Goal: Task Accomplishment & Management: Complete application form

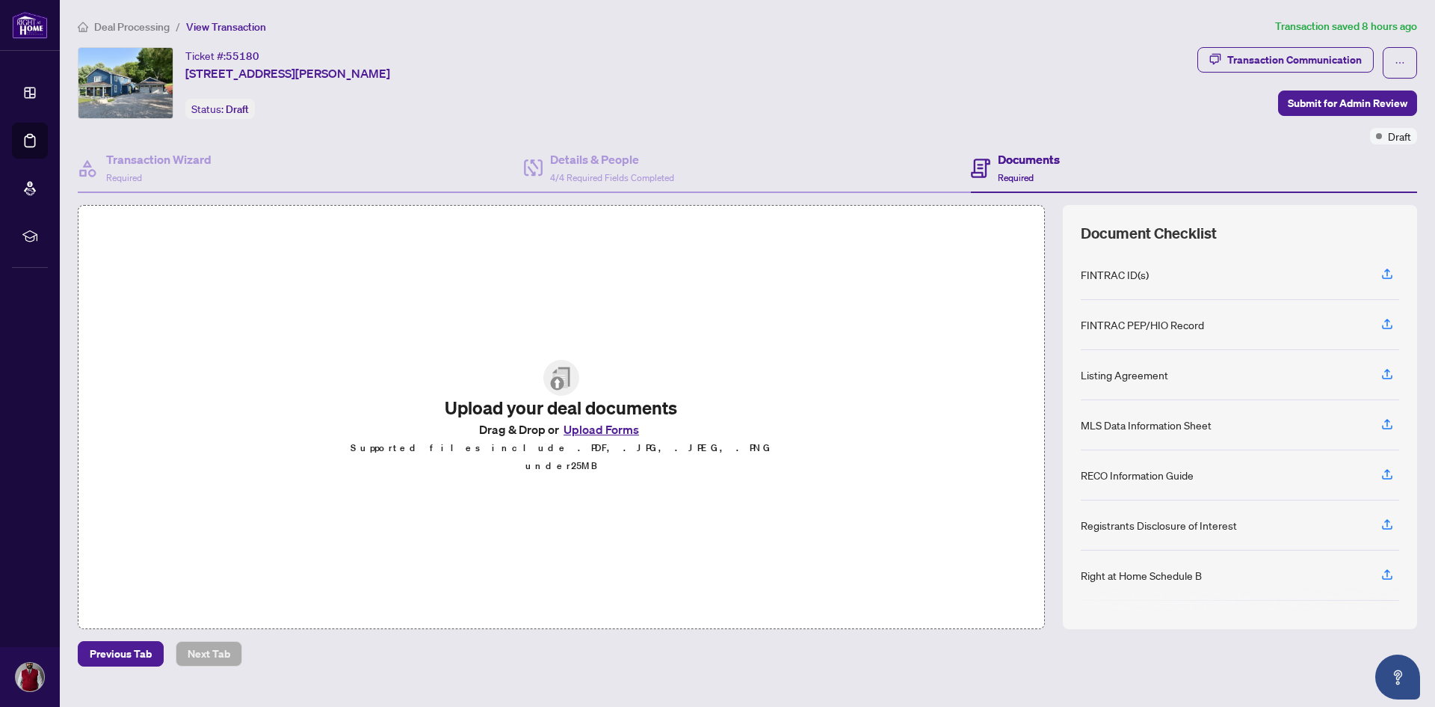
scroll to position [145, 0]
click at [1391, 322] on icon "button" at bounding box center [1387, 328] width 13 height 13
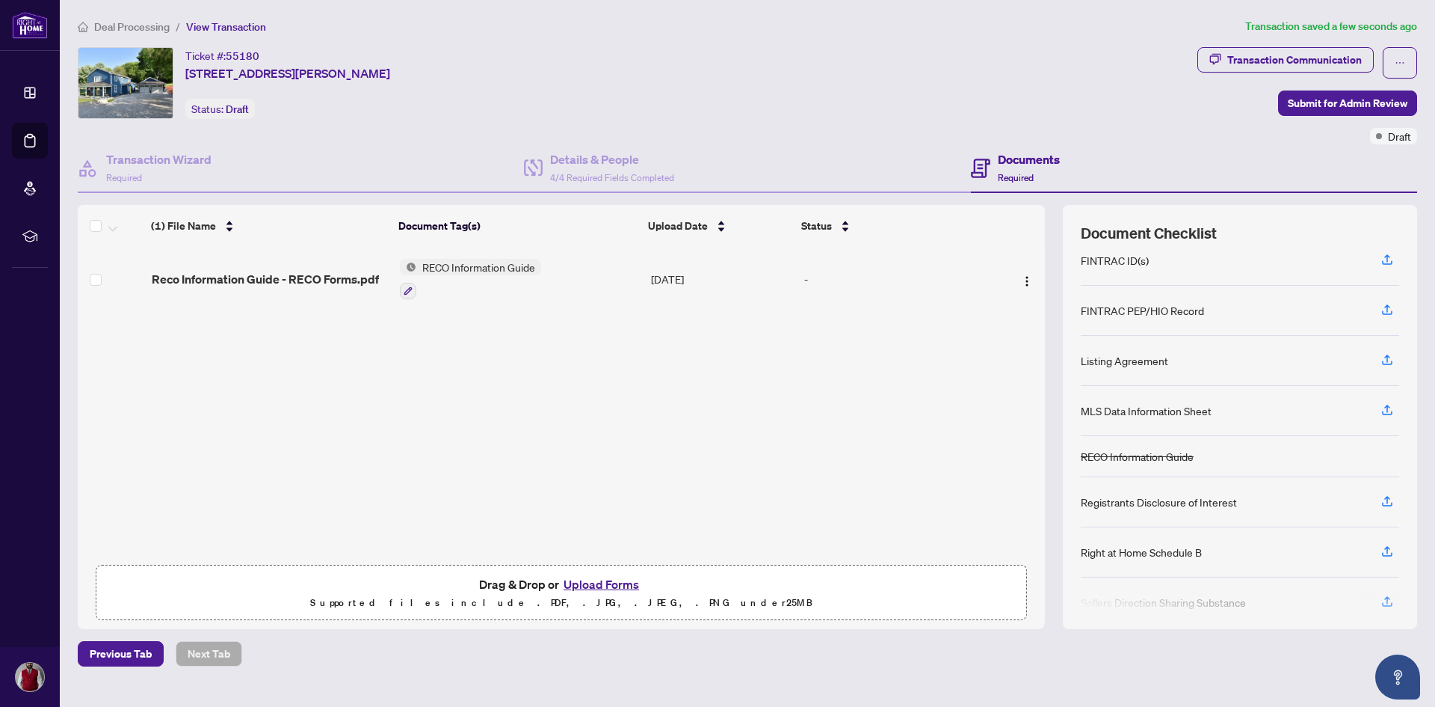
scroll to position [0, 0]
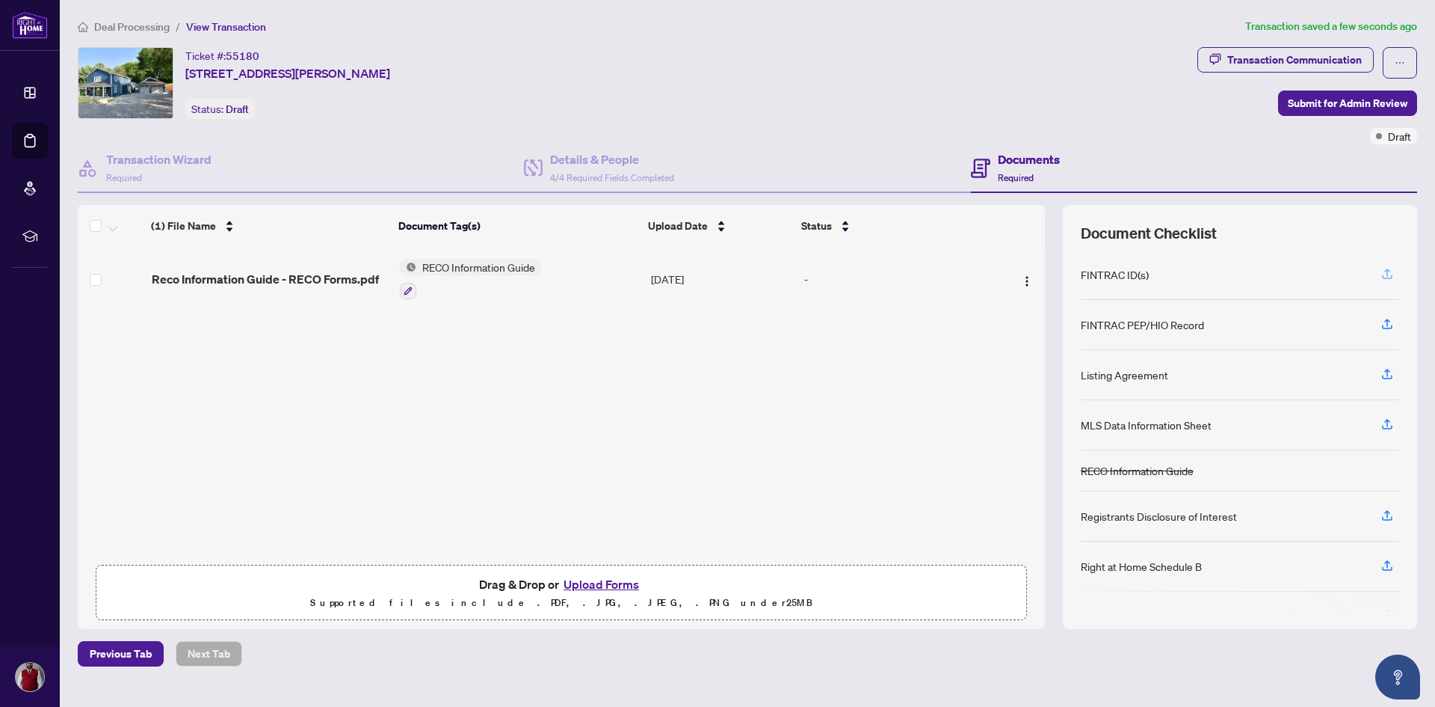
click at [1384, 272] on icon "button" at bounding box center [1387, 273] width 13 height 13
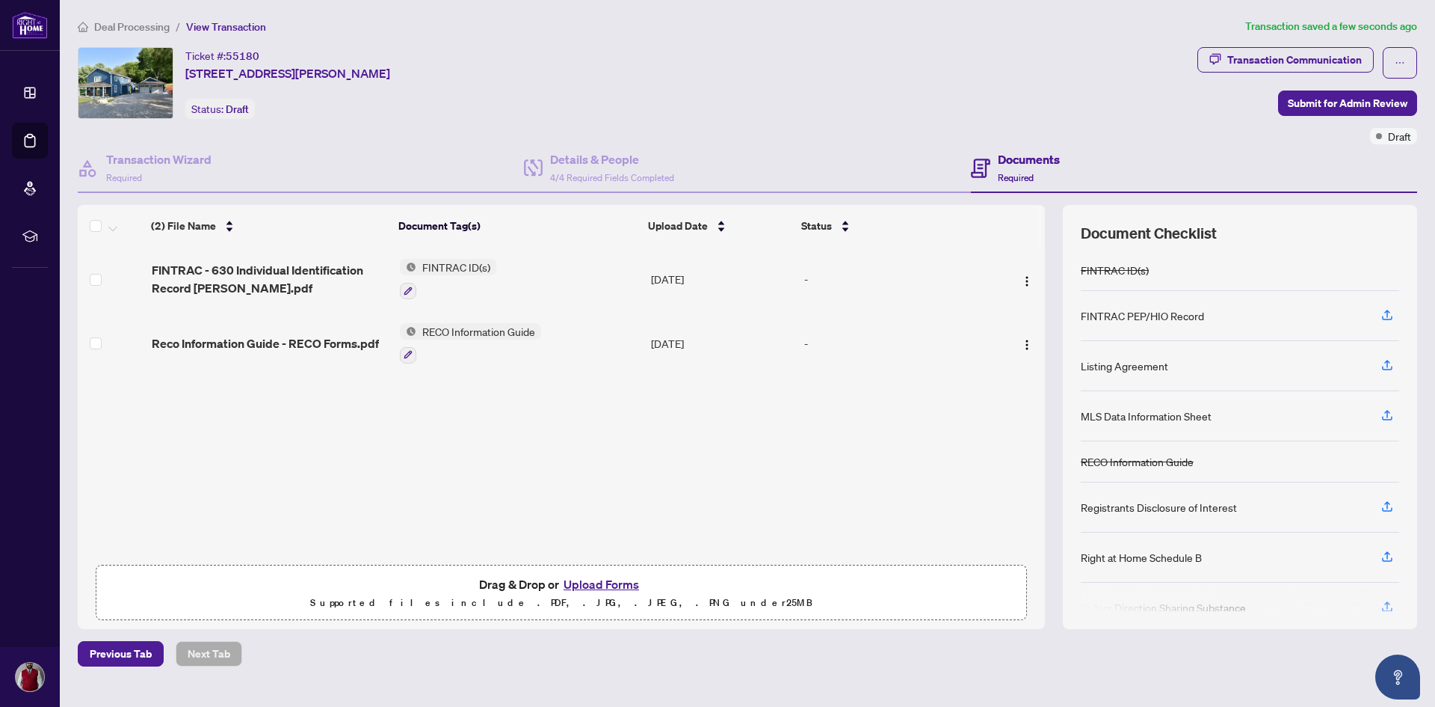
click at [597, 579] on button "Upload Forms" at bounding box center [601, 583] width 84 height 19
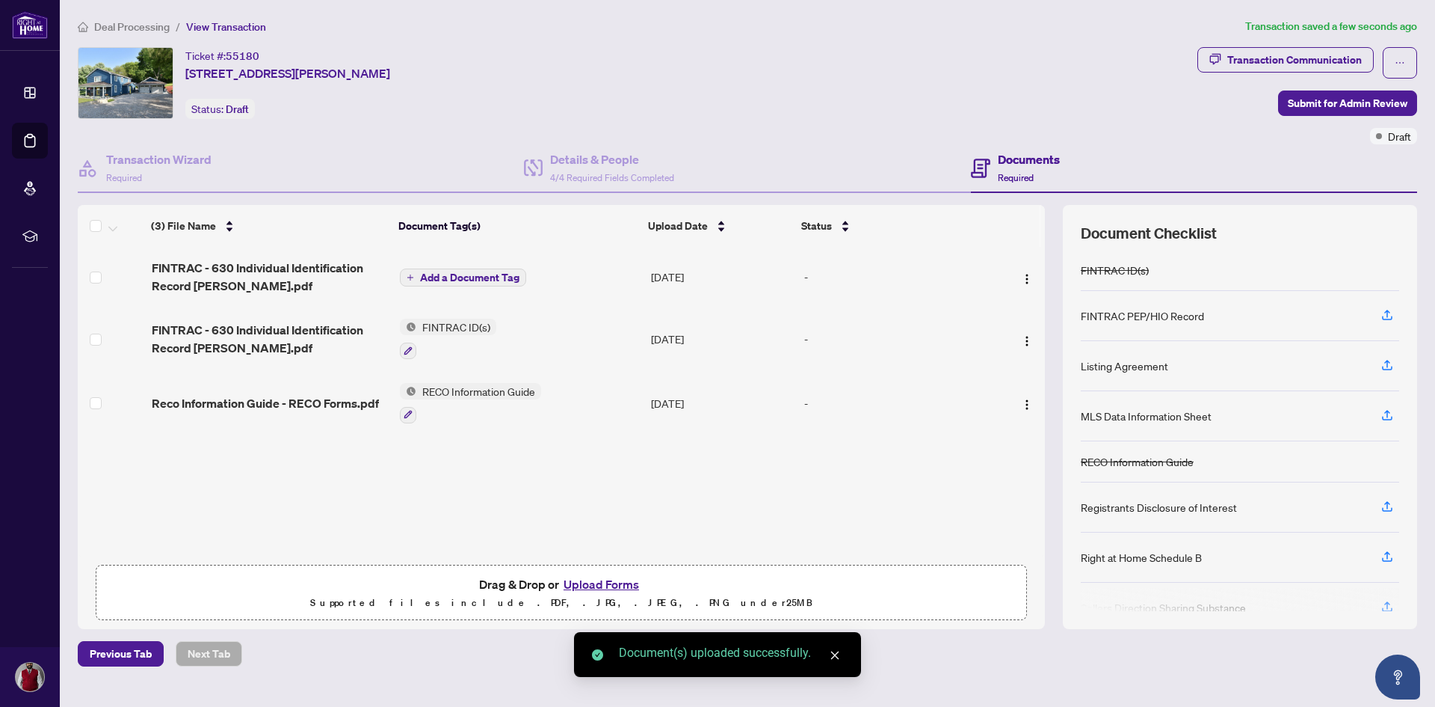
click at [412, 277] on icon "plus" at bounding box center [410, 277] width 6 height 1
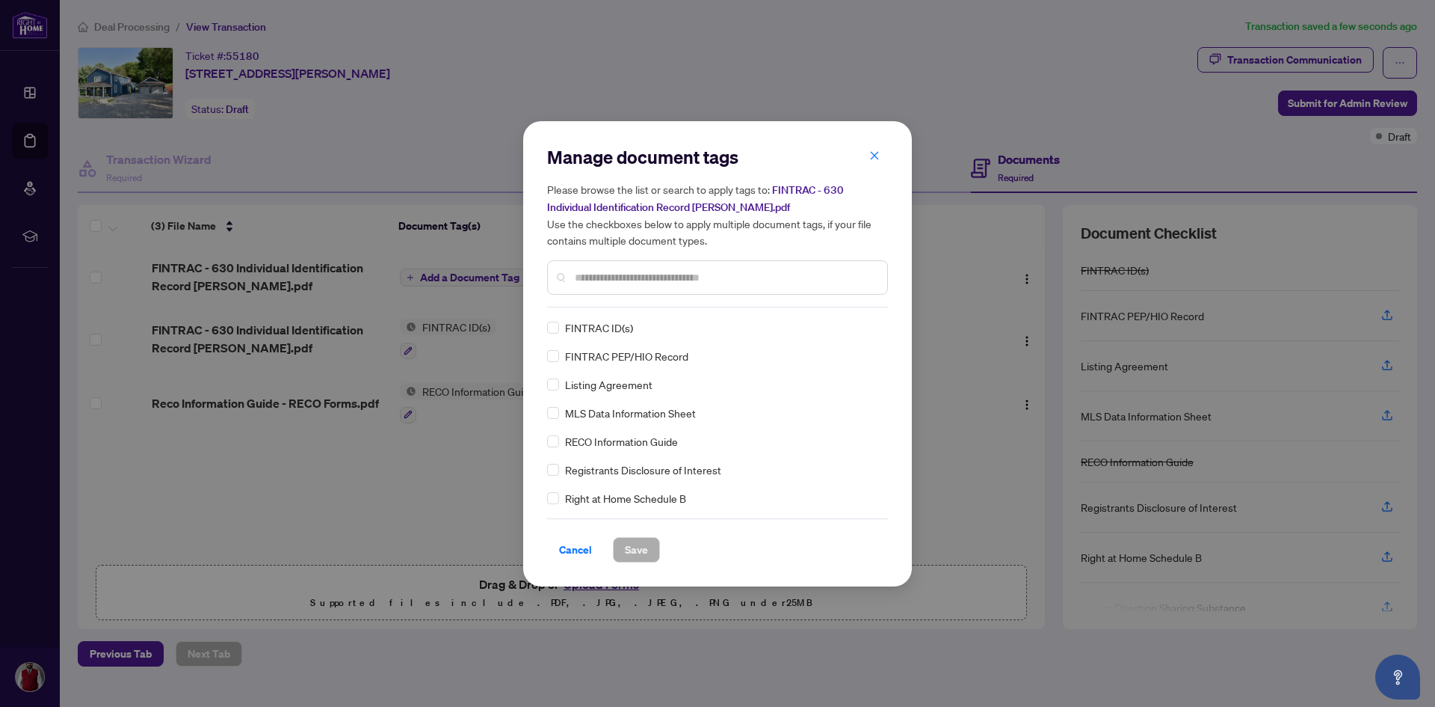
click at [618, 330] on span "FINTRAC ID(s)" at bounding box center [599, 327] width 68 height 16
click at [625, 550] on span "Save" at bounding box center [636, 550] width 23 height 24
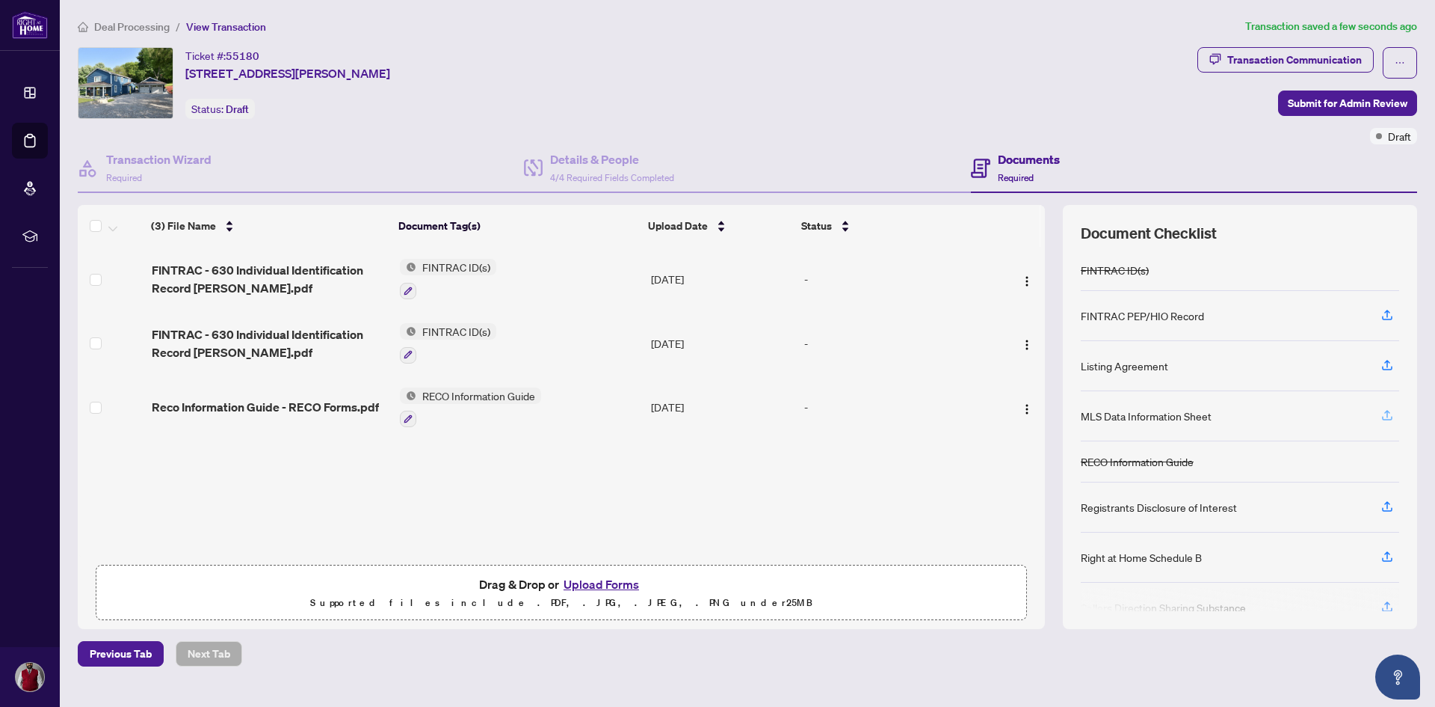
click at [1385, 417] on icon "button" at bounding box center [1387, 418] width 10 height 4
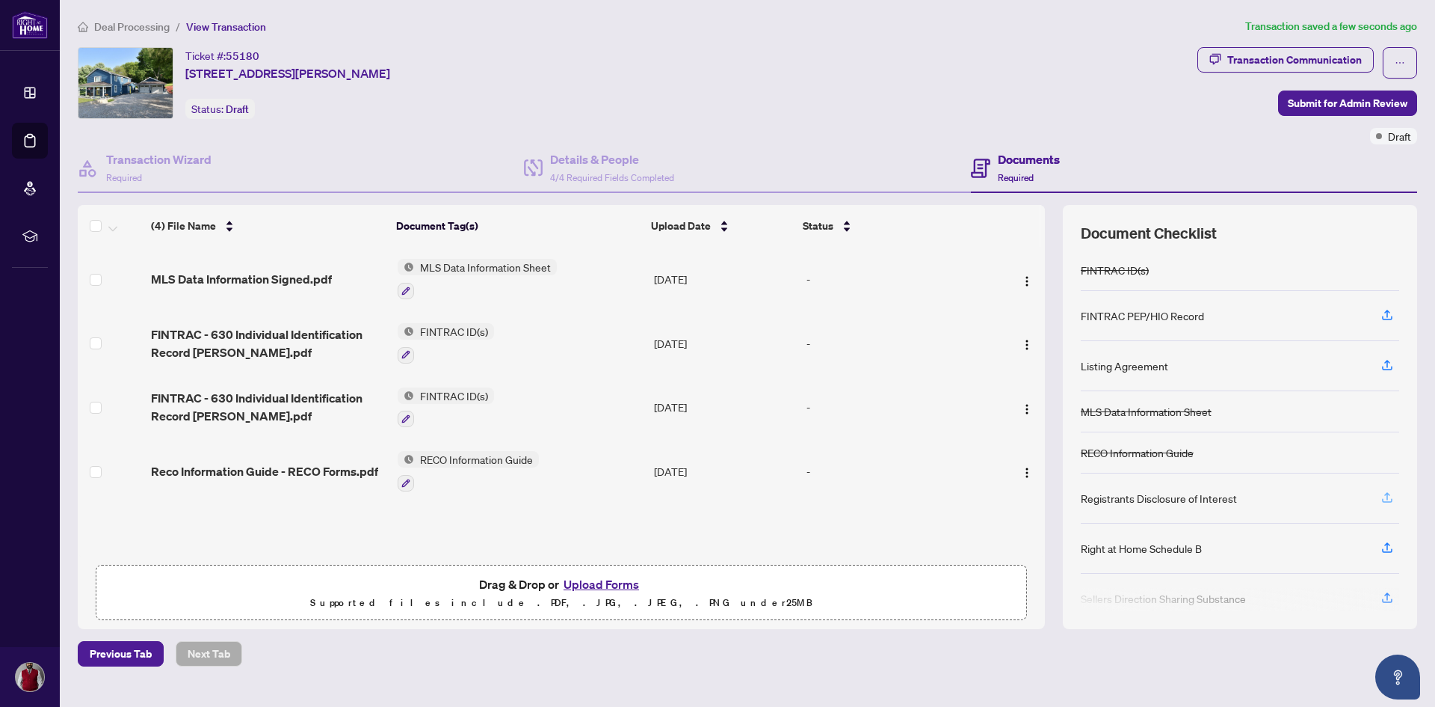
click at [1389, 494] on icon "button" at bounding box center [1387, 496] width 13 height 13
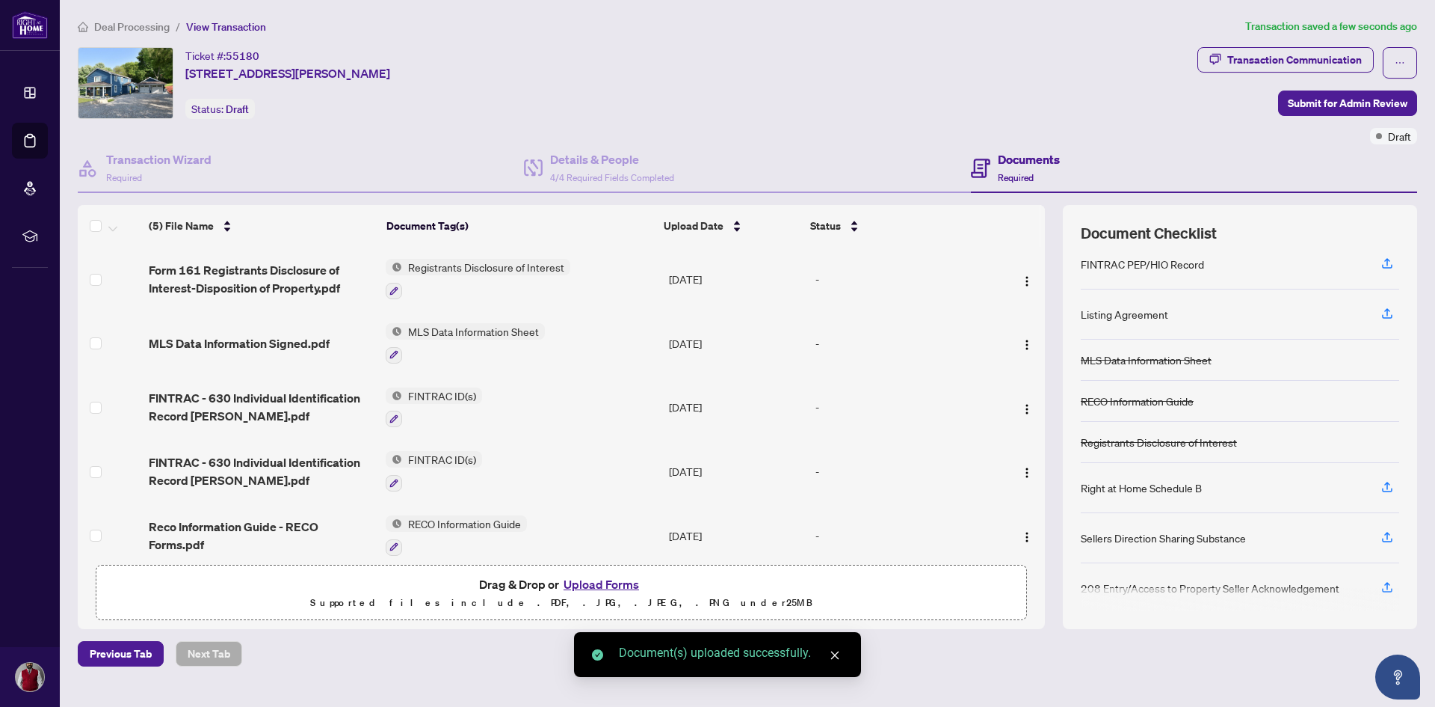
scroll to position [75, 0]
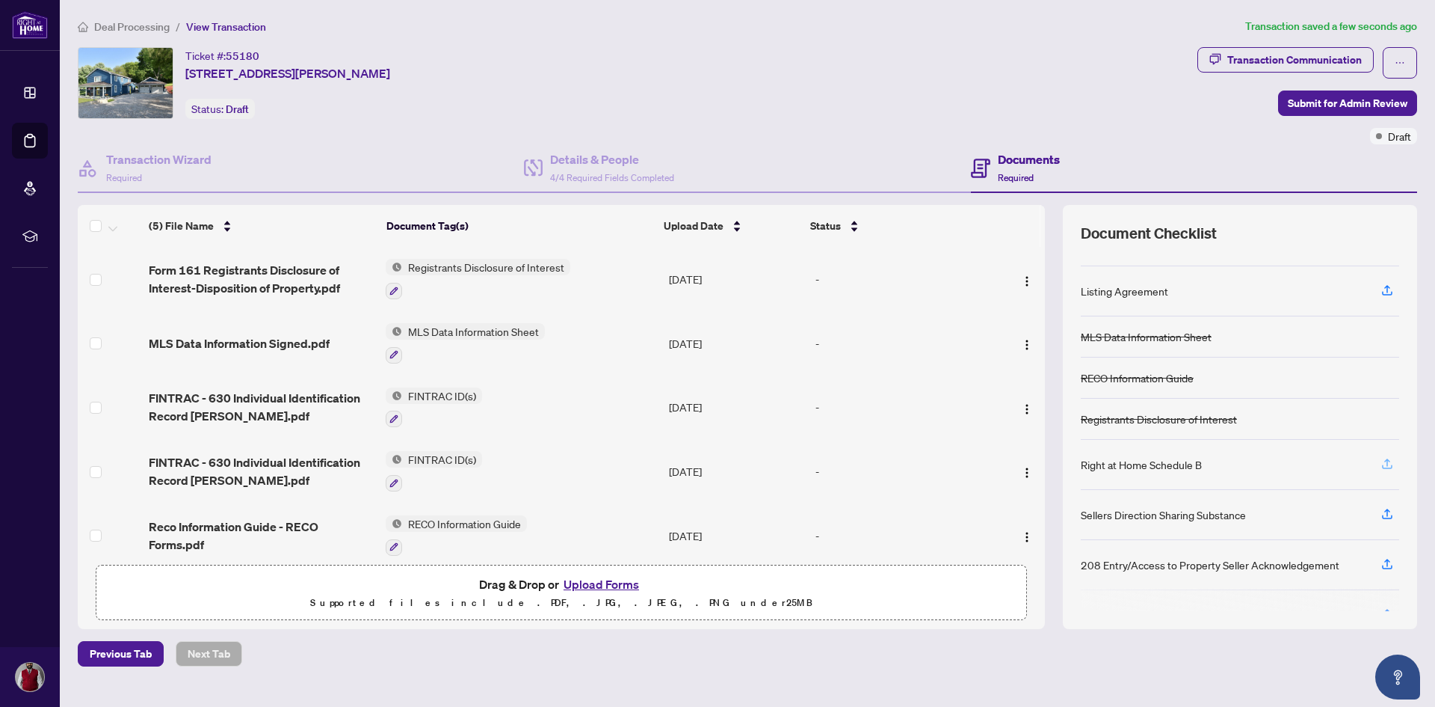
click at [1387, 458] on icon "button" at bounding box center [1388, 461] width 6 height 7
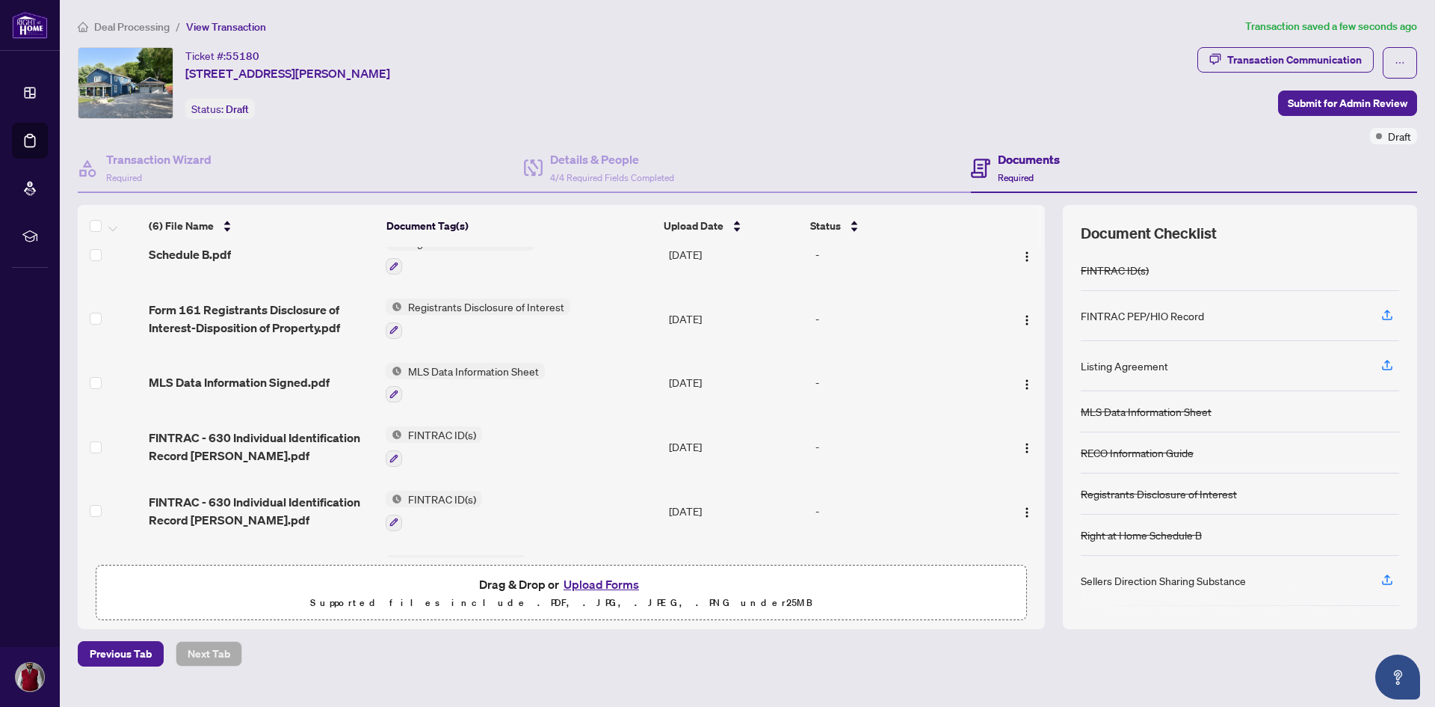
scroll to position [0, 0]
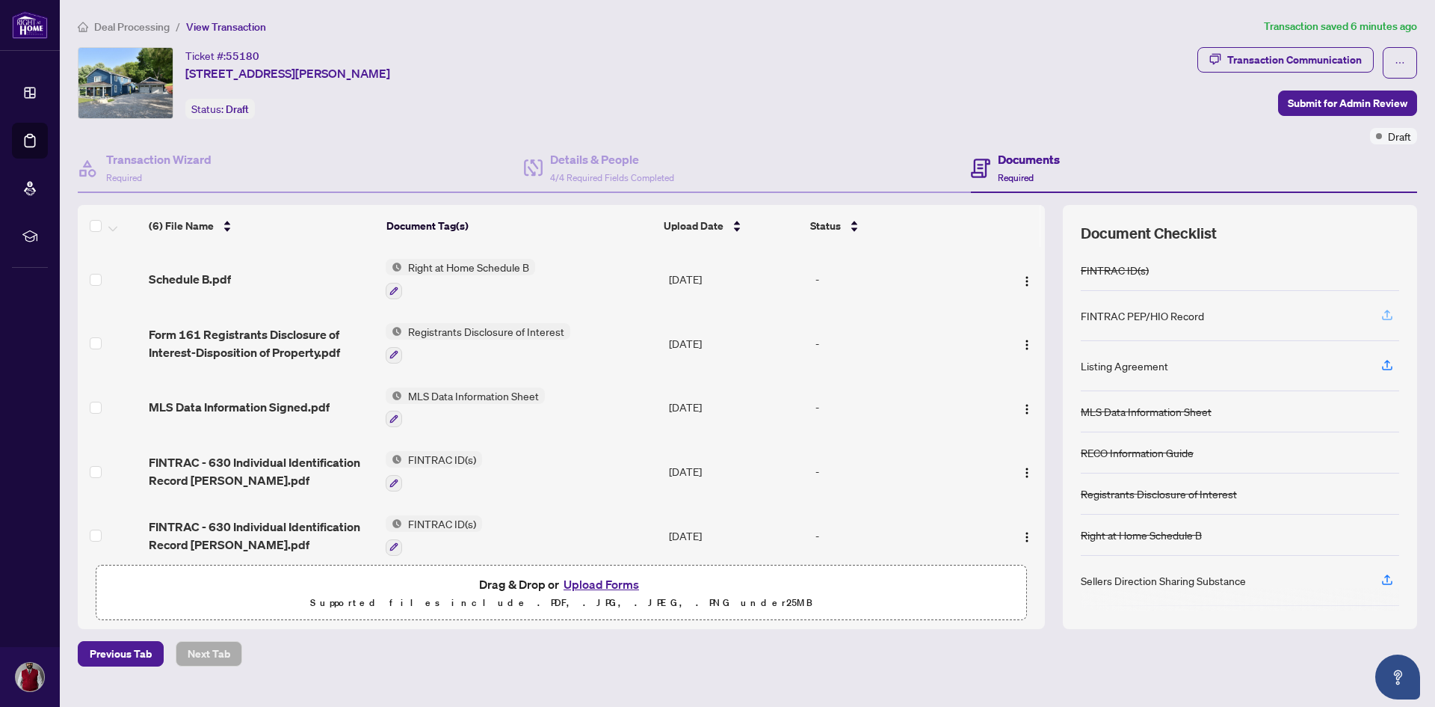
click at [1397, 310] on button "button" at bounding box center [1388, 315] width 24 height 25
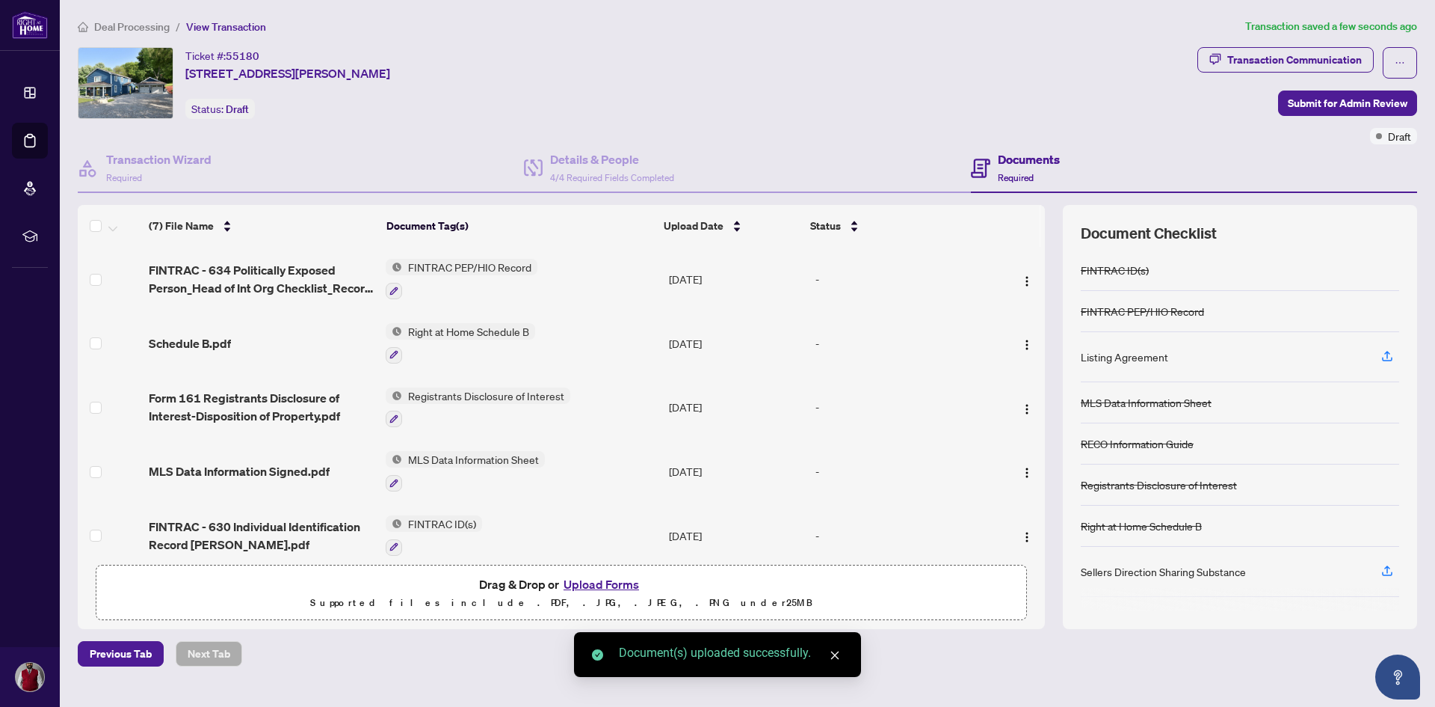
click at [609, 582] on button "Upload Forms" at bounding box center [601, 583] width 84 height 19
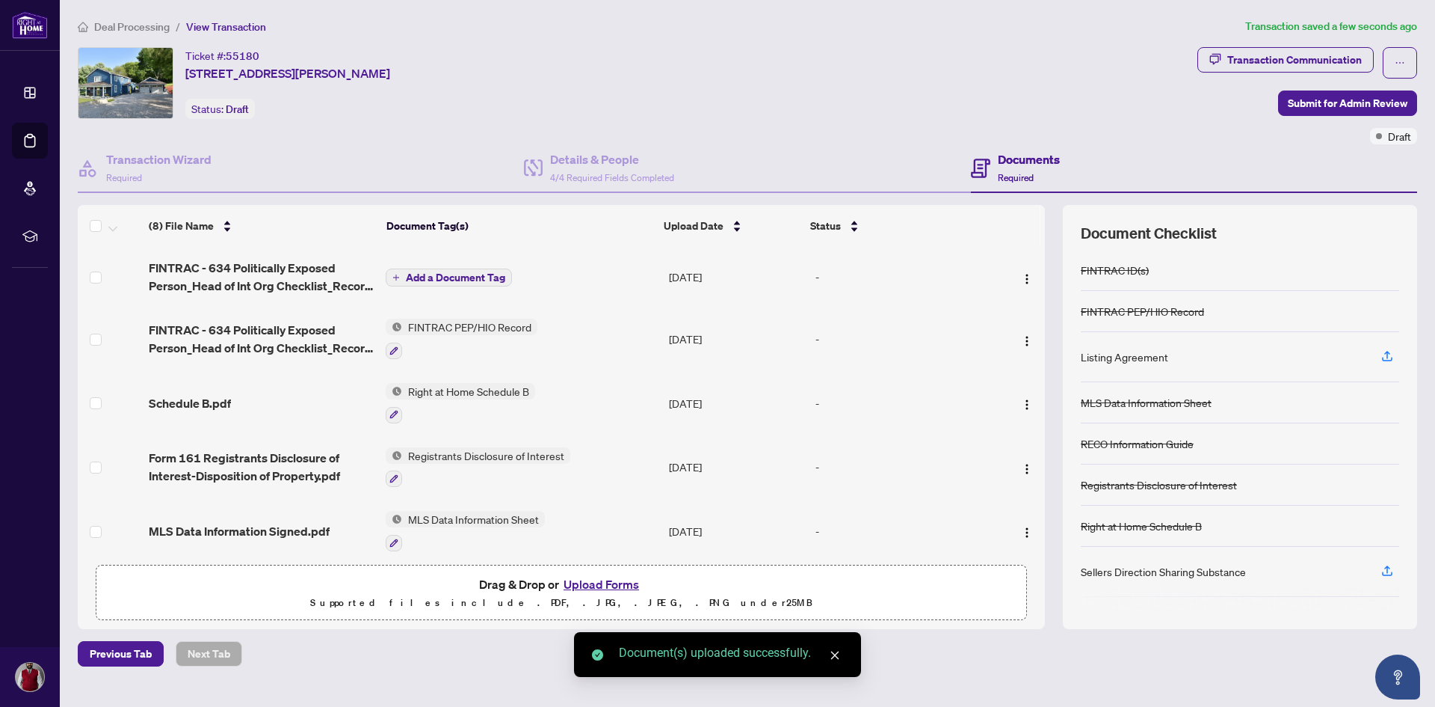
click at [455, 275] on span "Add a Document Tag" at bounding box center [455, 277] width 99 height 10
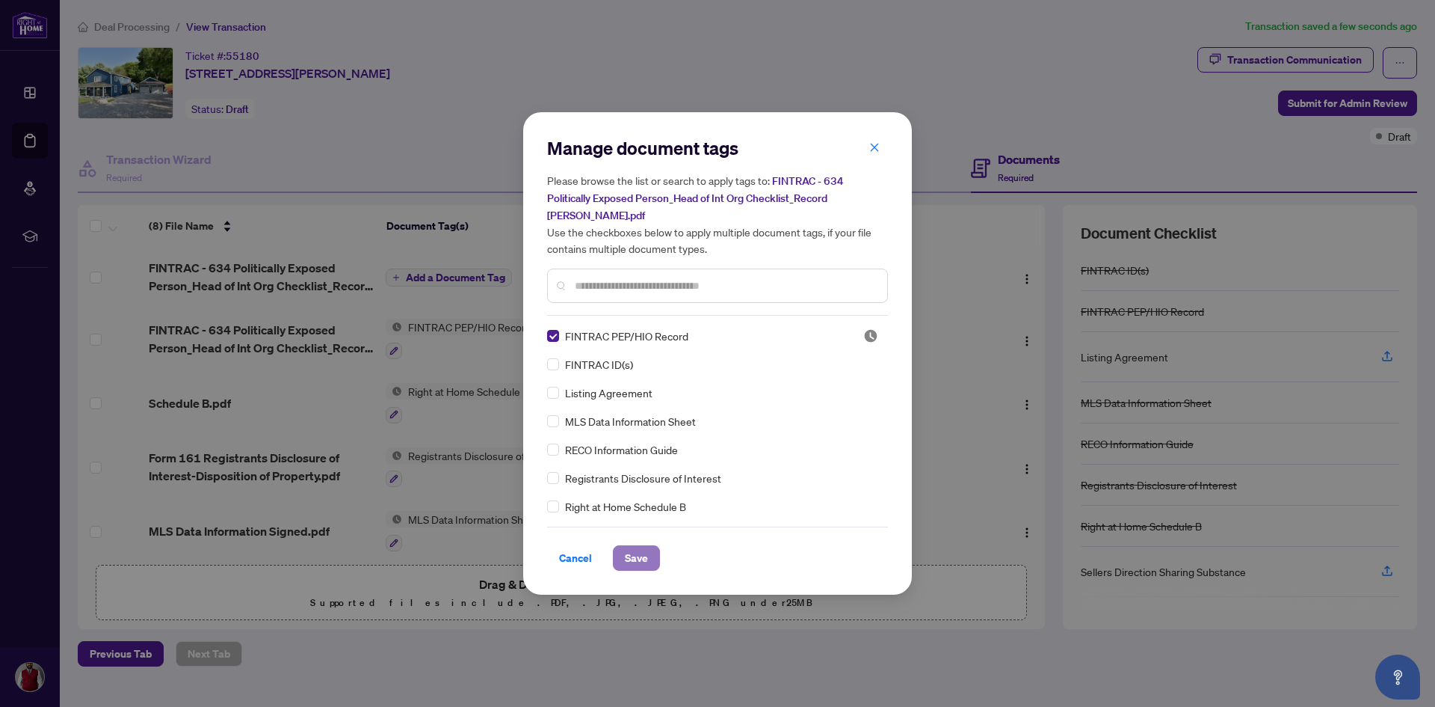
click at [636, 548] on span "Save" at bounding box center [636, 558] width 23 height 24
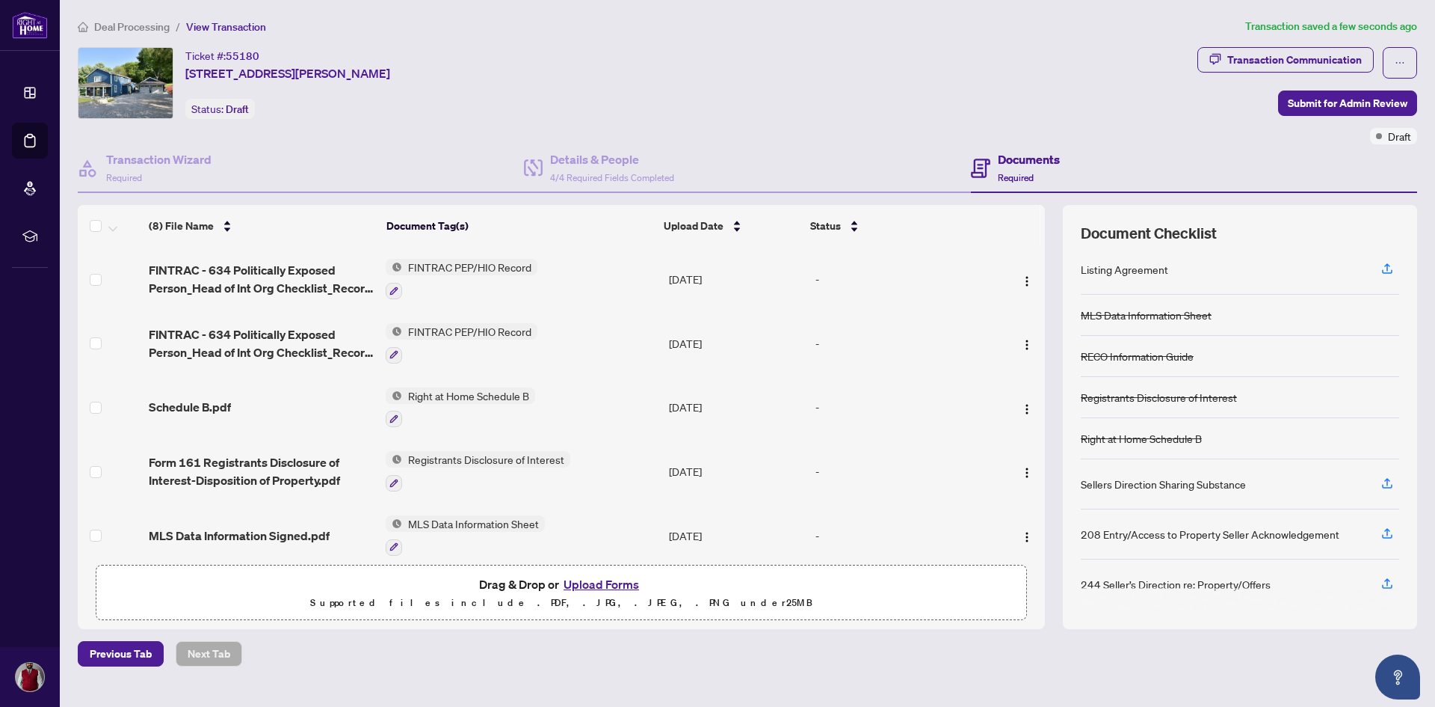
scroll to position [91, 0]
click at [1393, 526] on icon "button" at bounding box center [1387, 529] width 13 height 13
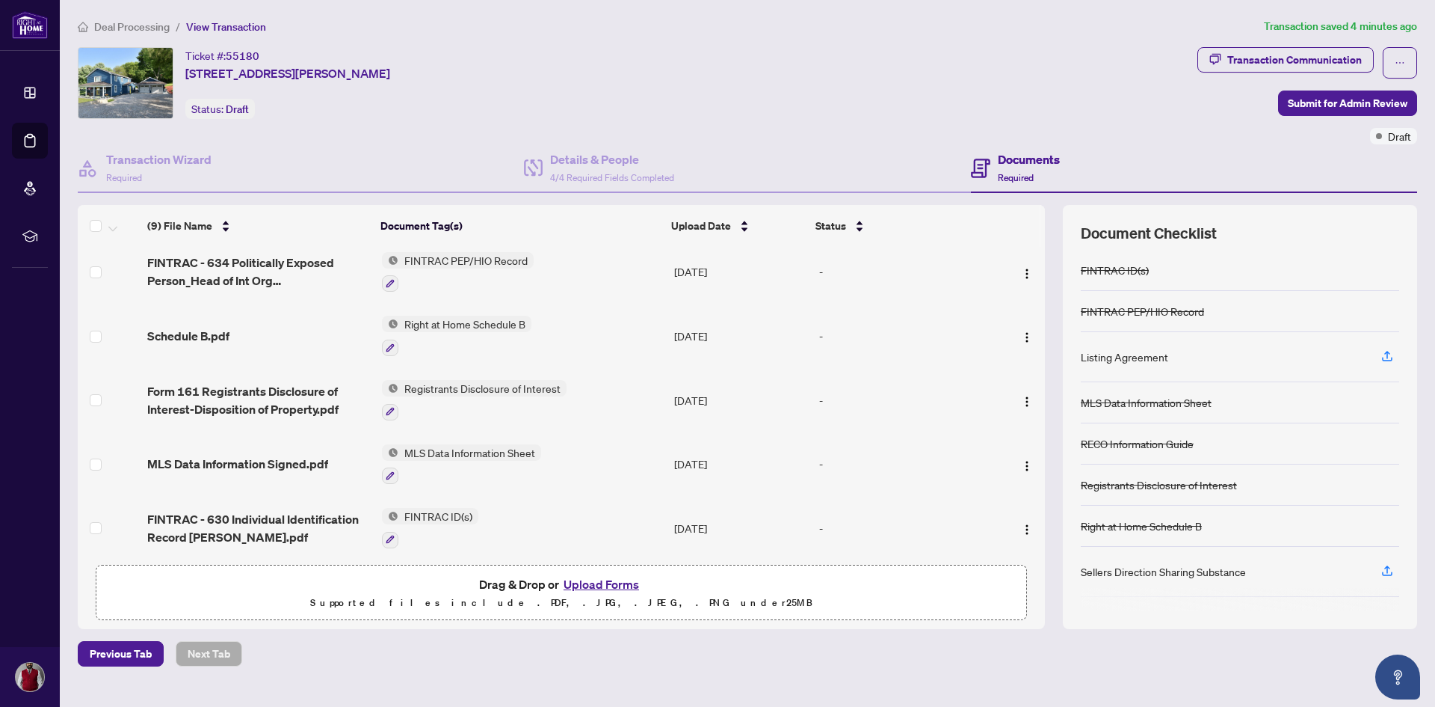
scroll to position [150, 0]
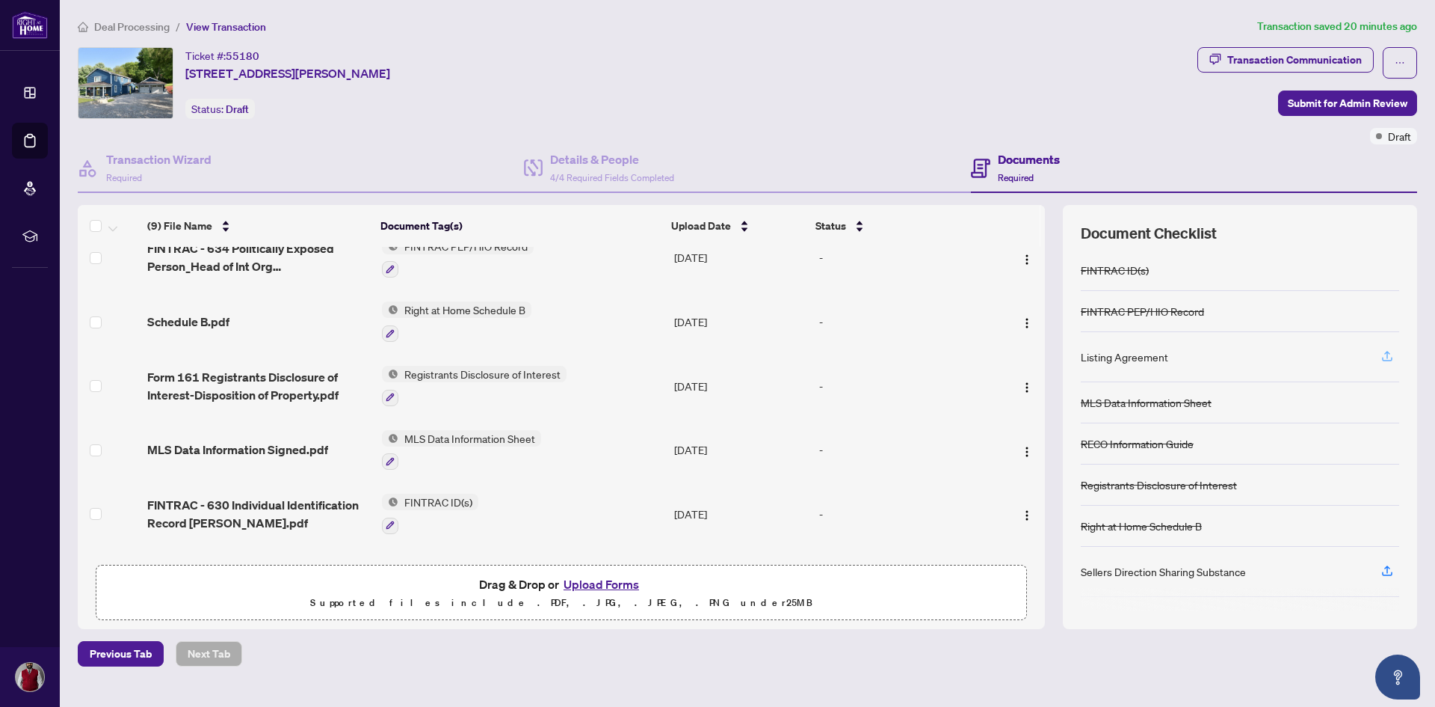
click at [1389, 357] on icon "button" at bounding box center [1387, 355] width 13 height 13
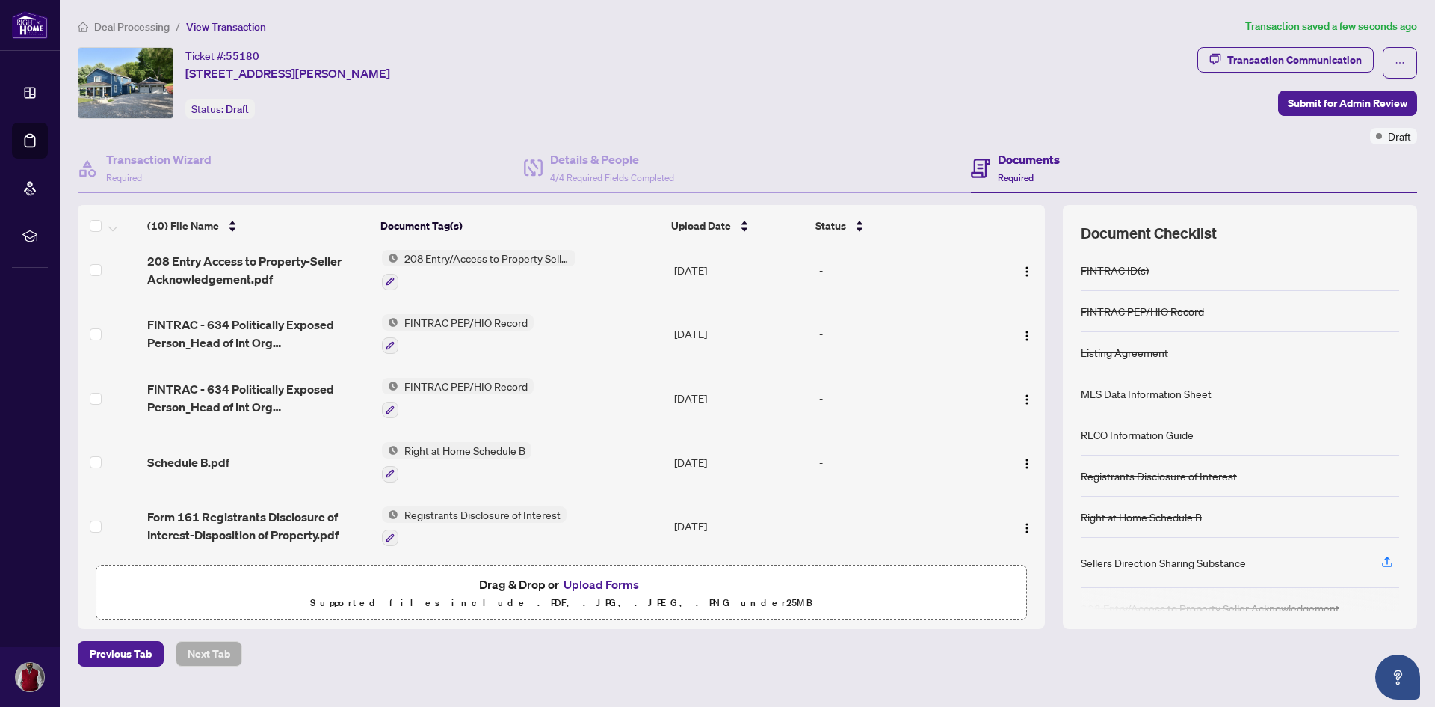
scroll to position [0, 0]
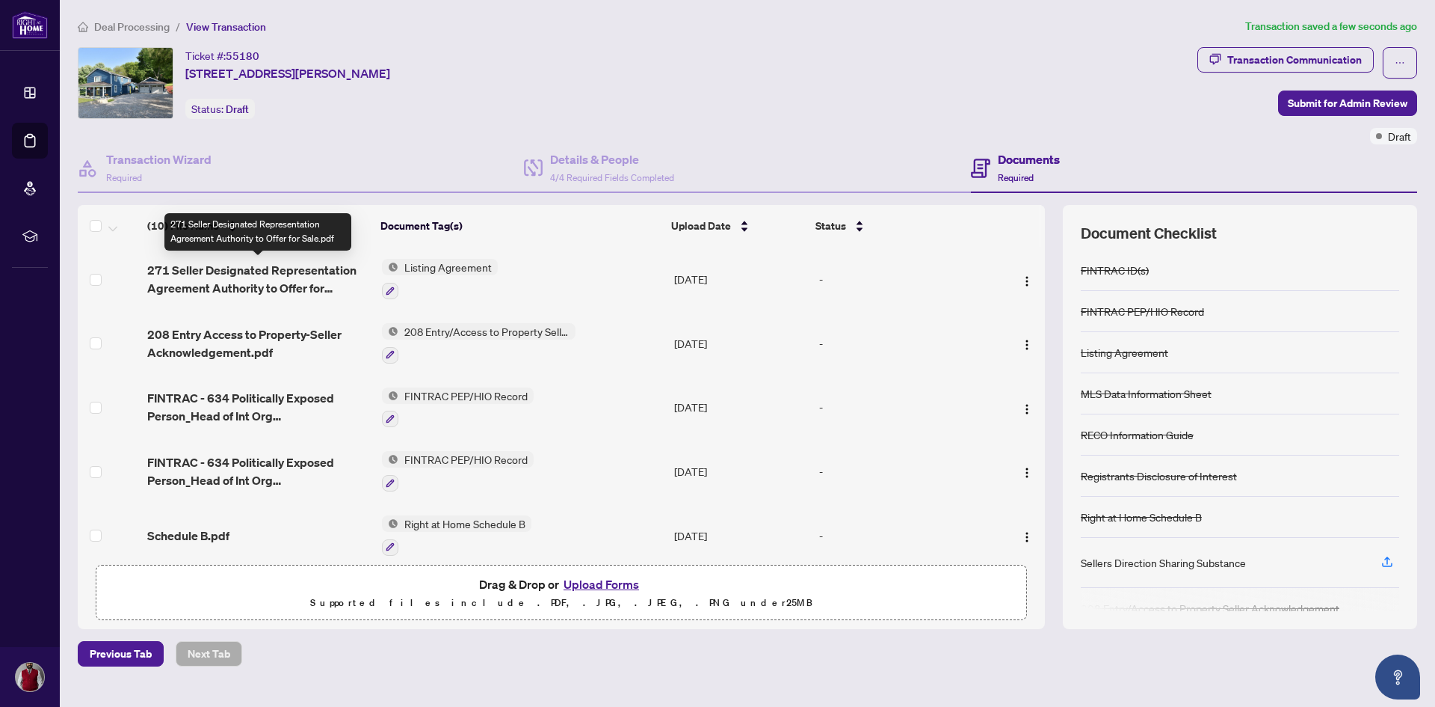
click at [256, 275] on span "271 Seller Designated Representation Agreement Authority to Offer for Sale.pdf" at bounding box center [258, 279] width 222 height 36
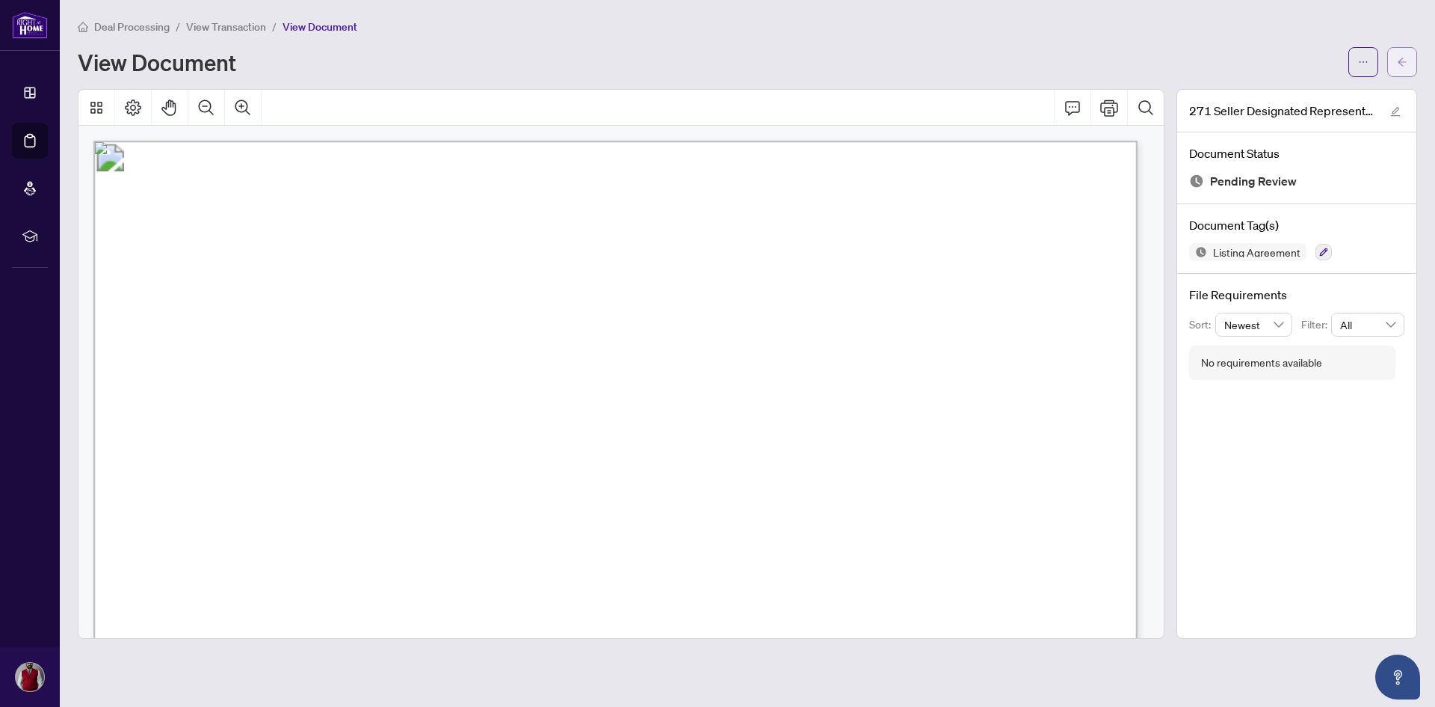
click at [1396, 55] on button "button" at bounding box center [1403, 62] width 30 height 30
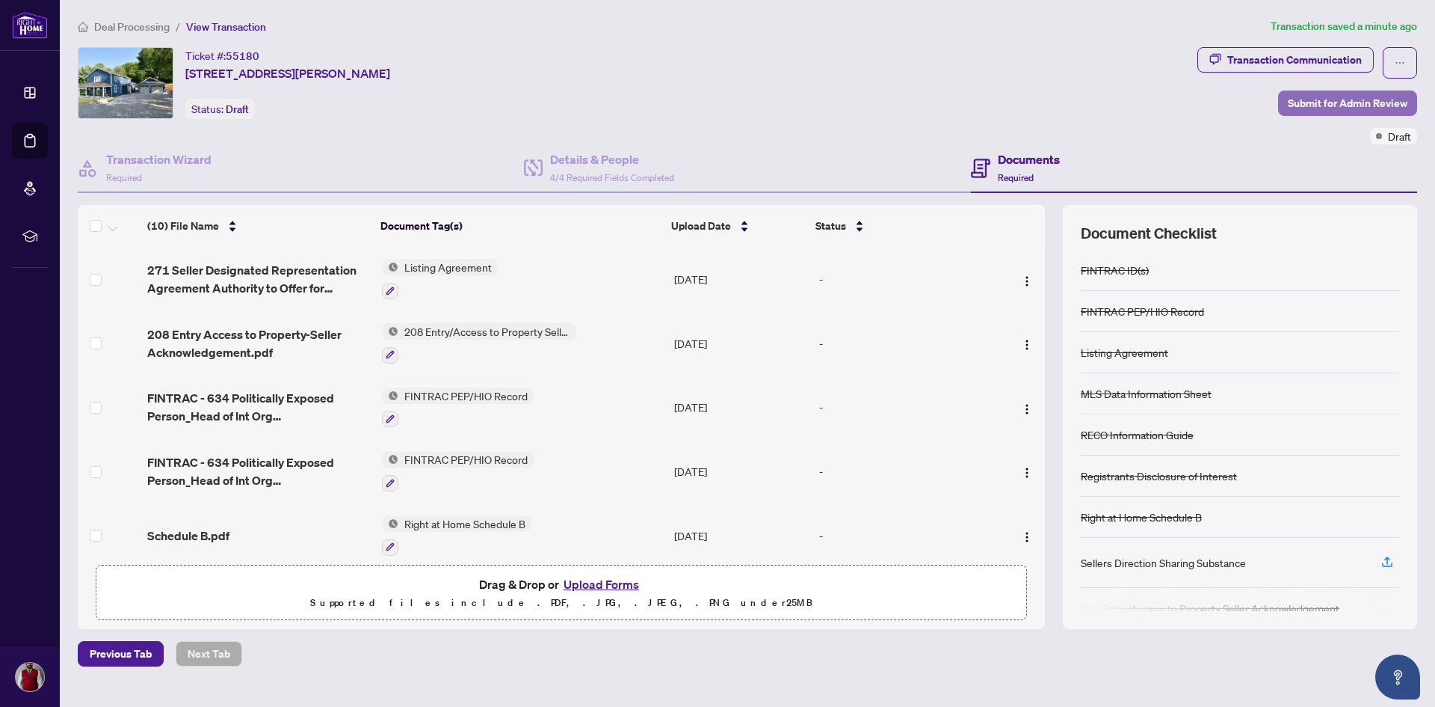
click at [1330, 99] on span "Submit for Admin Review" at bounding box center [1348, 103] width 120 height 24
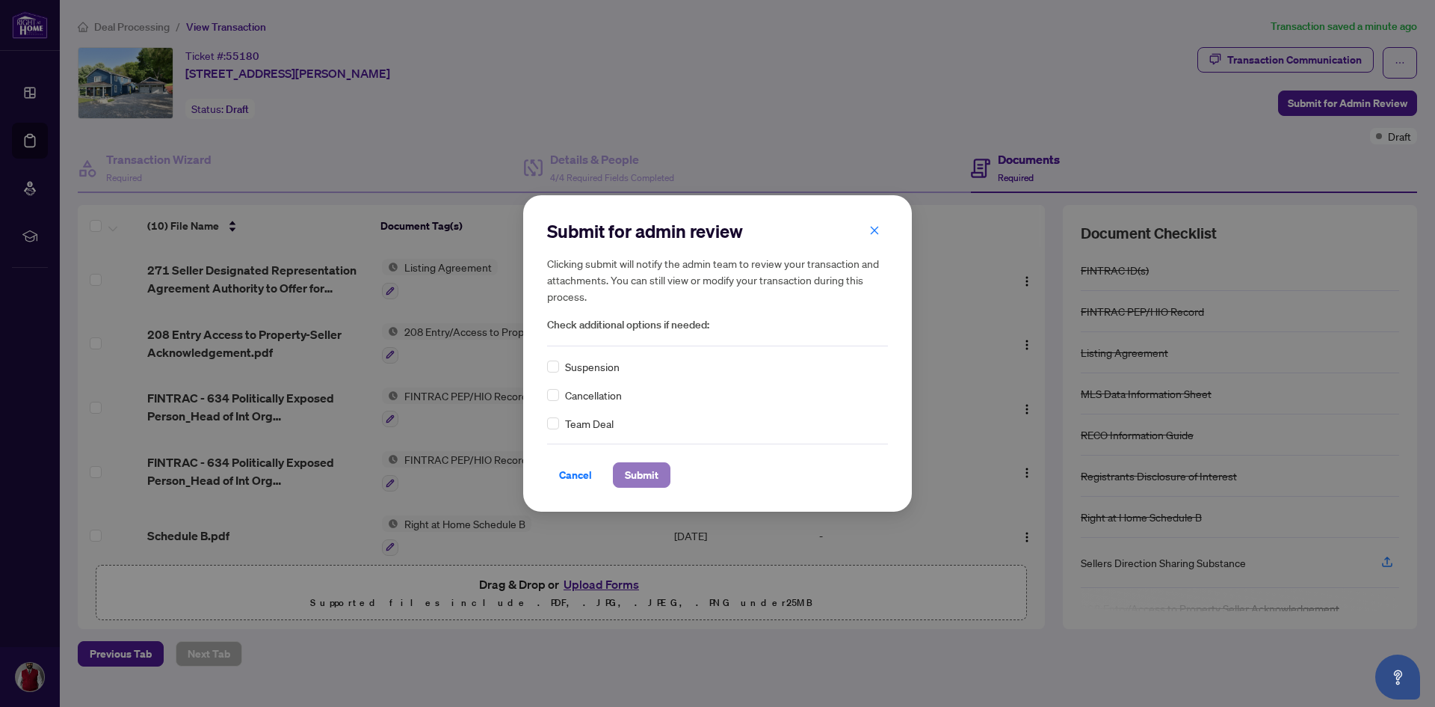
click at [640, 481] on span "Submit" at bounding box center [642, 475] width 34 height 24
